Goal: Information Seeking & Learning: Learn about a topic

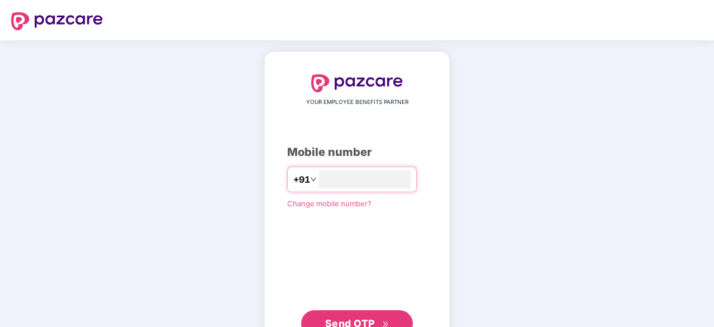
scroll to position [42, 0]
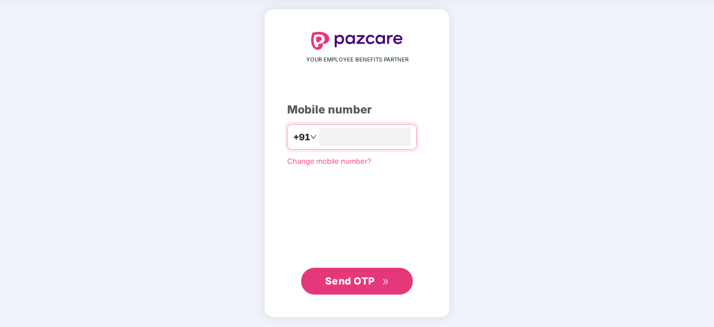
type input "**********"
click at [348, 280] on span "Send OTP" at bounding box center [350, 281] width 50 height 12
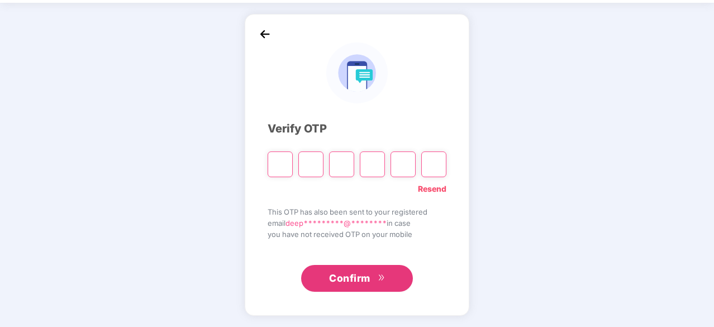
scroll to position [37, 0]
type input "*"
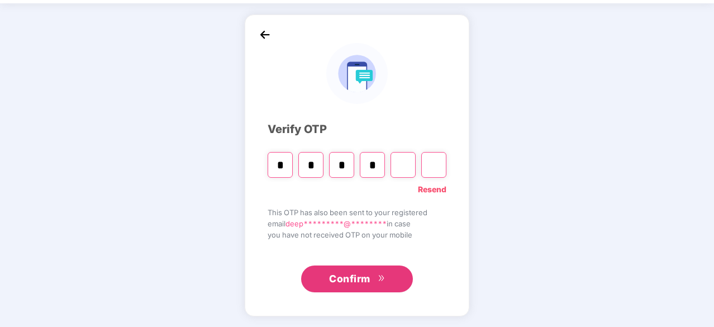
type input "*"
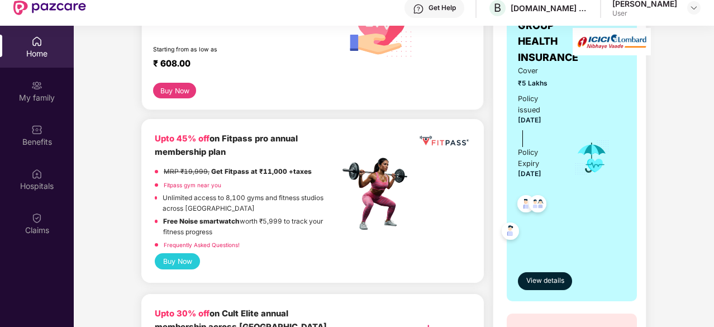
scroll to position [212, 0]
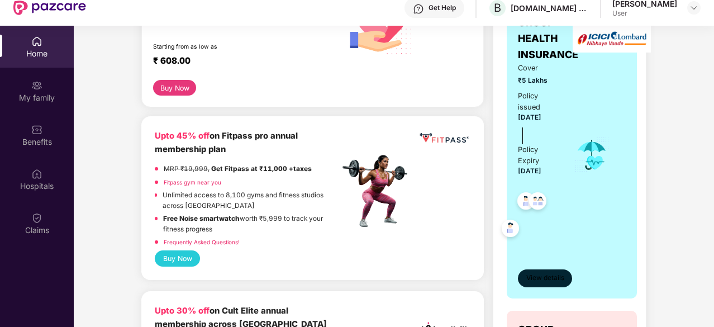
click at [536, 273] on span "View details" at bounding box center [545, 278] width 38 height 11
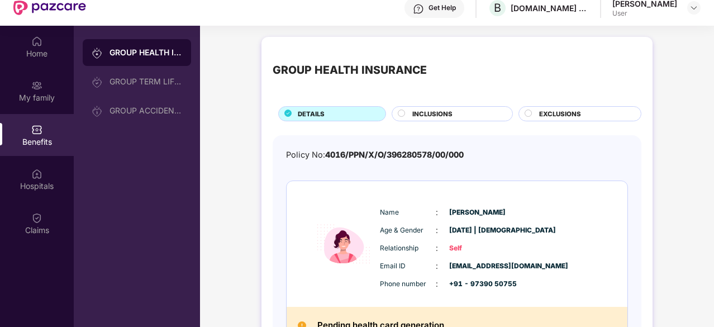
click at [443, 112] on span "INCLUSIONS" at bounding box center [432, 114] width 40 height 10
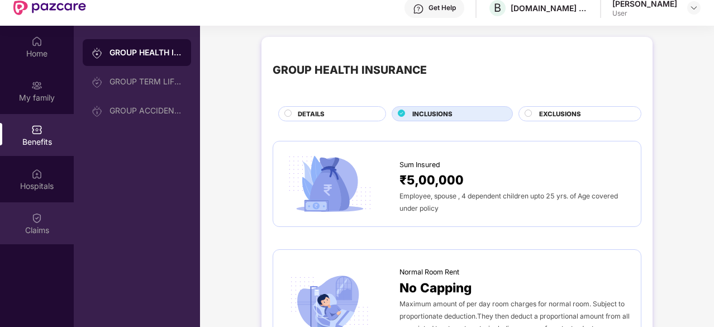
click at [30, 215] on div "Claims" at bounding box center [37, 223] width 74 height 42
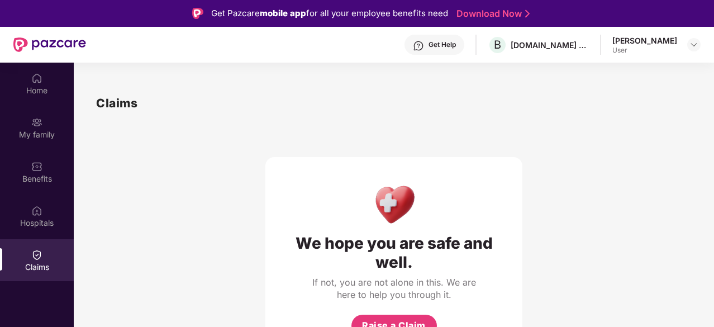
scroll to position [1, 0]
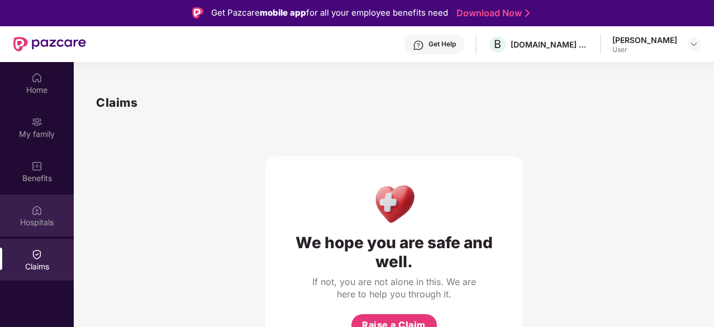
click at [31, 217] on div "Hospitals" at bounding box center [37, 222] width 74 height 11
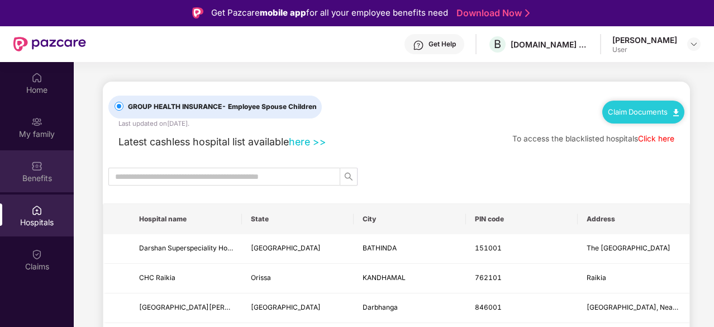
click at [37, 174] on div "Benefits" at bounding box center [37, 178] width 74 height 11
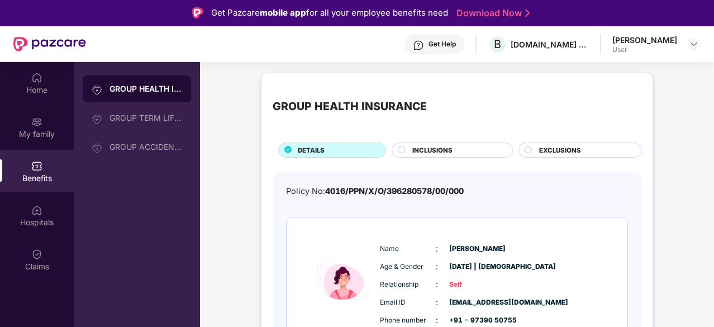
click at [444, 149] on span "INCLUSIONS" at bounding box center [432, 150] width 40 height 10
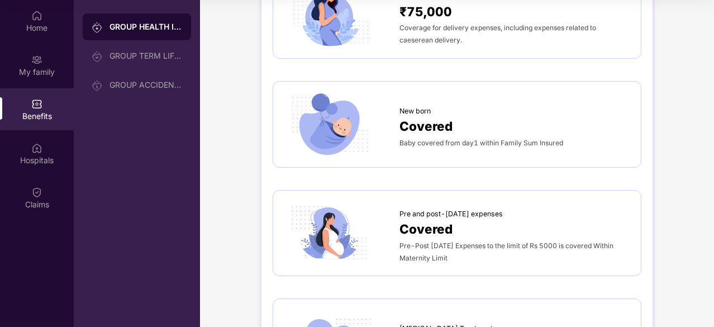
scroll to position [1175, 0]
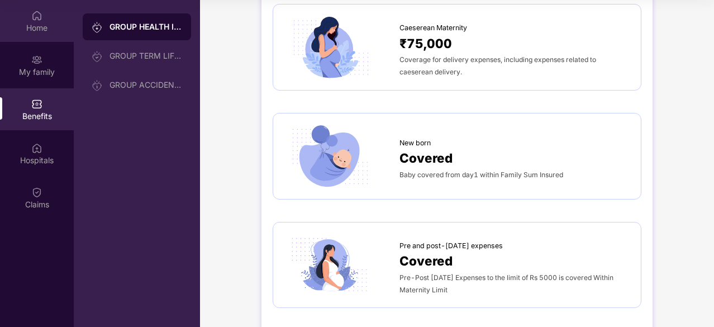
click at [38, 23] on div "Home" at bounding box center [37, 27] width 74 height 11
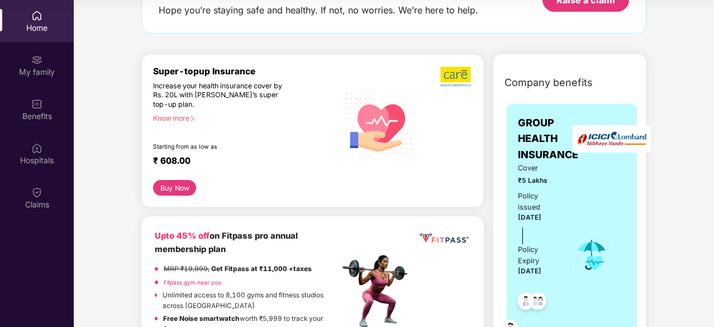
scroll to position [85, 0]
click at [176, 119] on div "Know more" at bounding box center [242, 119] width 179 height 8
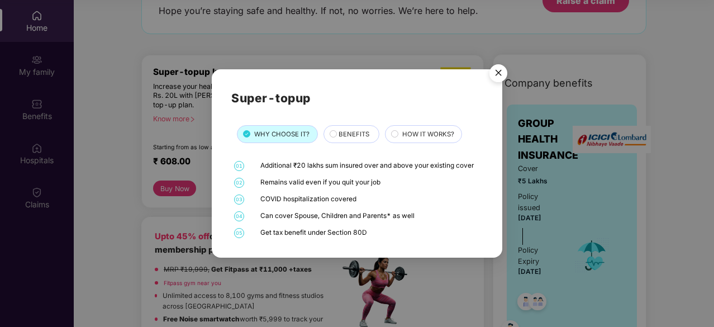
click at [496, 76] on img "Close" at bounding box center [498, 74] width 31 height 31
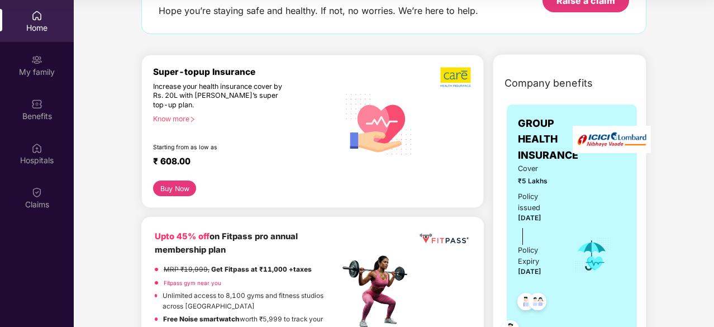
scroll to position [0, 0]
